Goal: Task Accomplishment & Management: Manage account settings

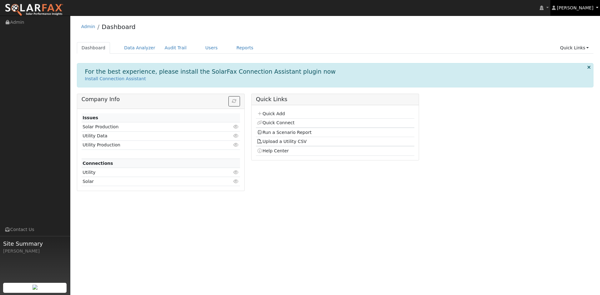
click at [582, 7] on span "[PERSON_NAME]" at bounding box center [574, 7] width 37 height 5
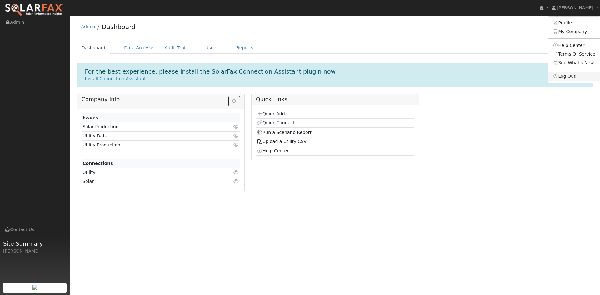
click at [573, 75] on link "Log Out" at bounding box center [573, 76] width 51 height 9
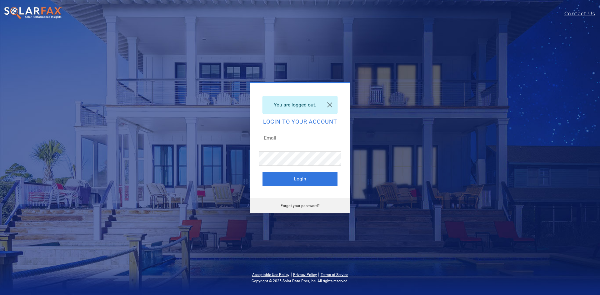
type input "[EMAIL_ADDRESS][DOMAIN_NAME]"
click at [303, 208] on link "Forgot your password?" at bounding box center [299, 206] width 39 height 4
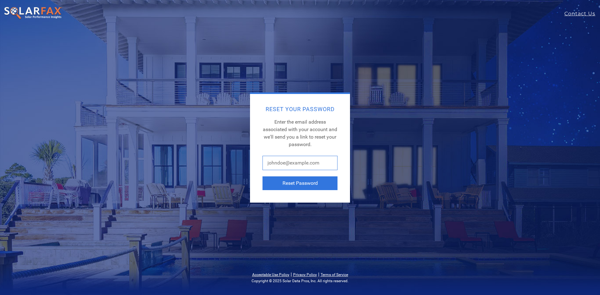
click at [297, 162] on input "text" at bounding box center [299, 163] width 75 height 14
type input "jjackson@vitalenergysolar.com"
click at [300, 185] on button "Reset Password" at bounding box center [299, 183] width 75 height 14
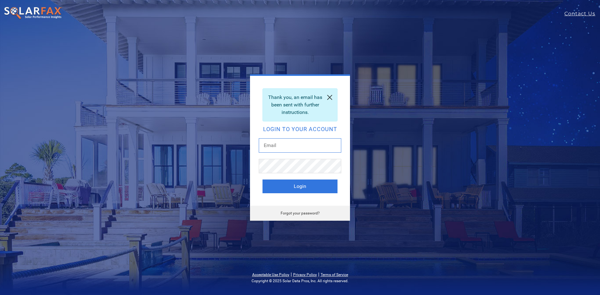
type input "mlarre@vitalenergysolar.com"
click at [329, 98] on link at bounding box center [329, 97] width 15 height 17
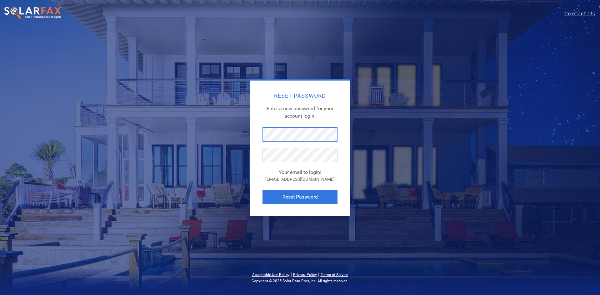
click at [229, 134] on div "Reset Password Enter a new password for your account login. Your email to login…" at bounding box center [299, 147] width 275 height 137
click at [290, 210] on div "Reset Password Enter a new password for your account login. Your email to login…" at bounding box center [300, 149] width 100 height 136
click at [295, 198] on button "Reset Password" at bounding box center [299, 197] width 75 height 14
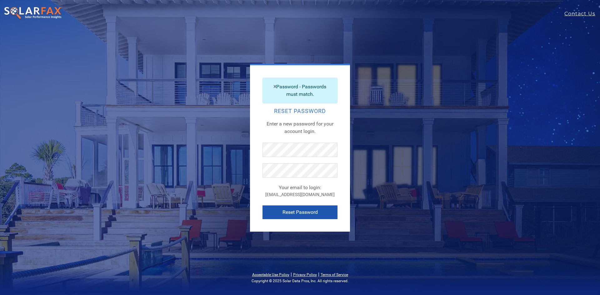
click at [283, 210] on button "Reset Password" at bounding box center [299, 212] width 75 height 14
